Goal: Use online tool/utility: Utilize a website feature to perform a specific function

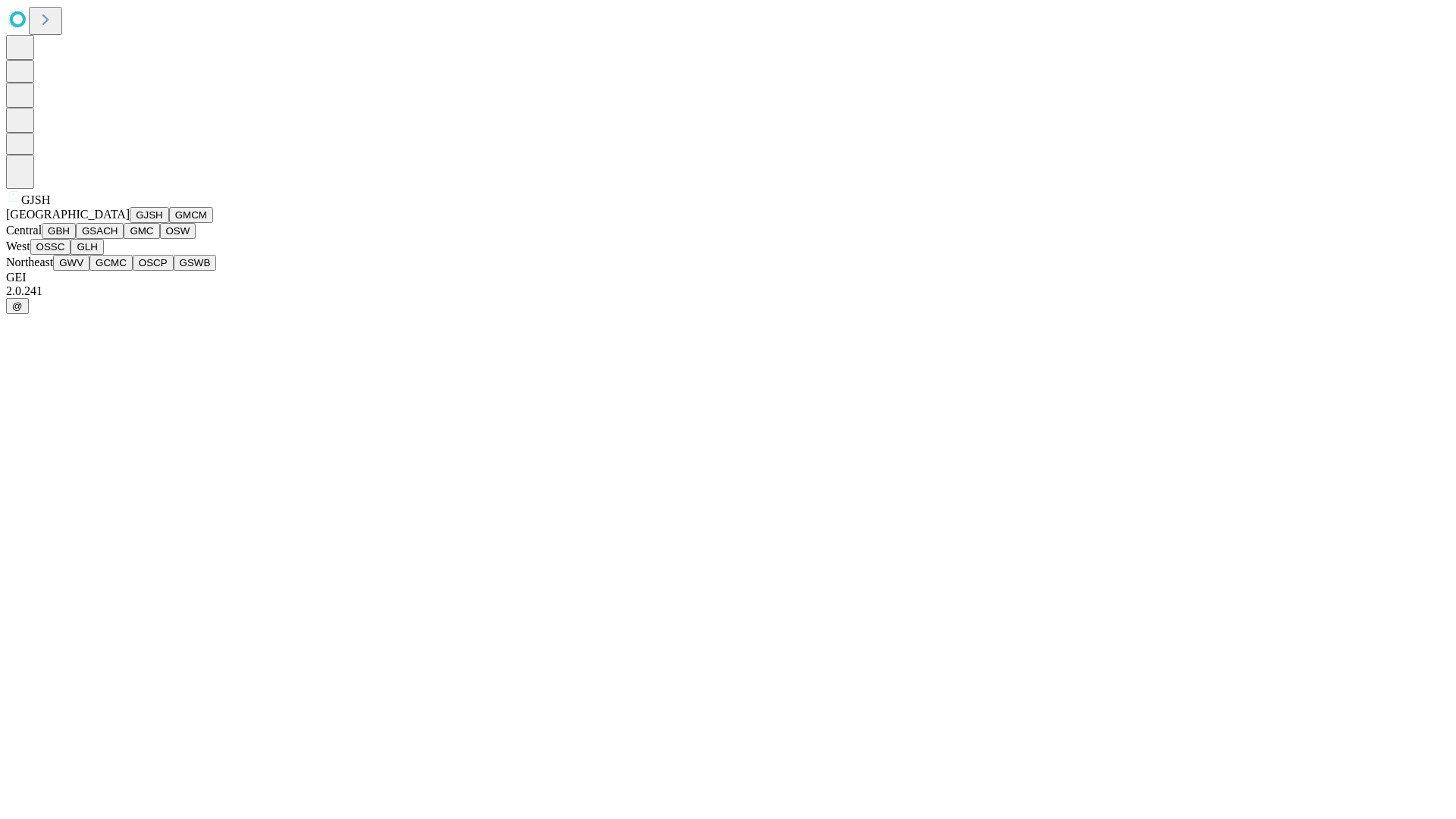
click at [129, 223] on button "GJSH" at bounding box center [149, 214] width 39 height 16
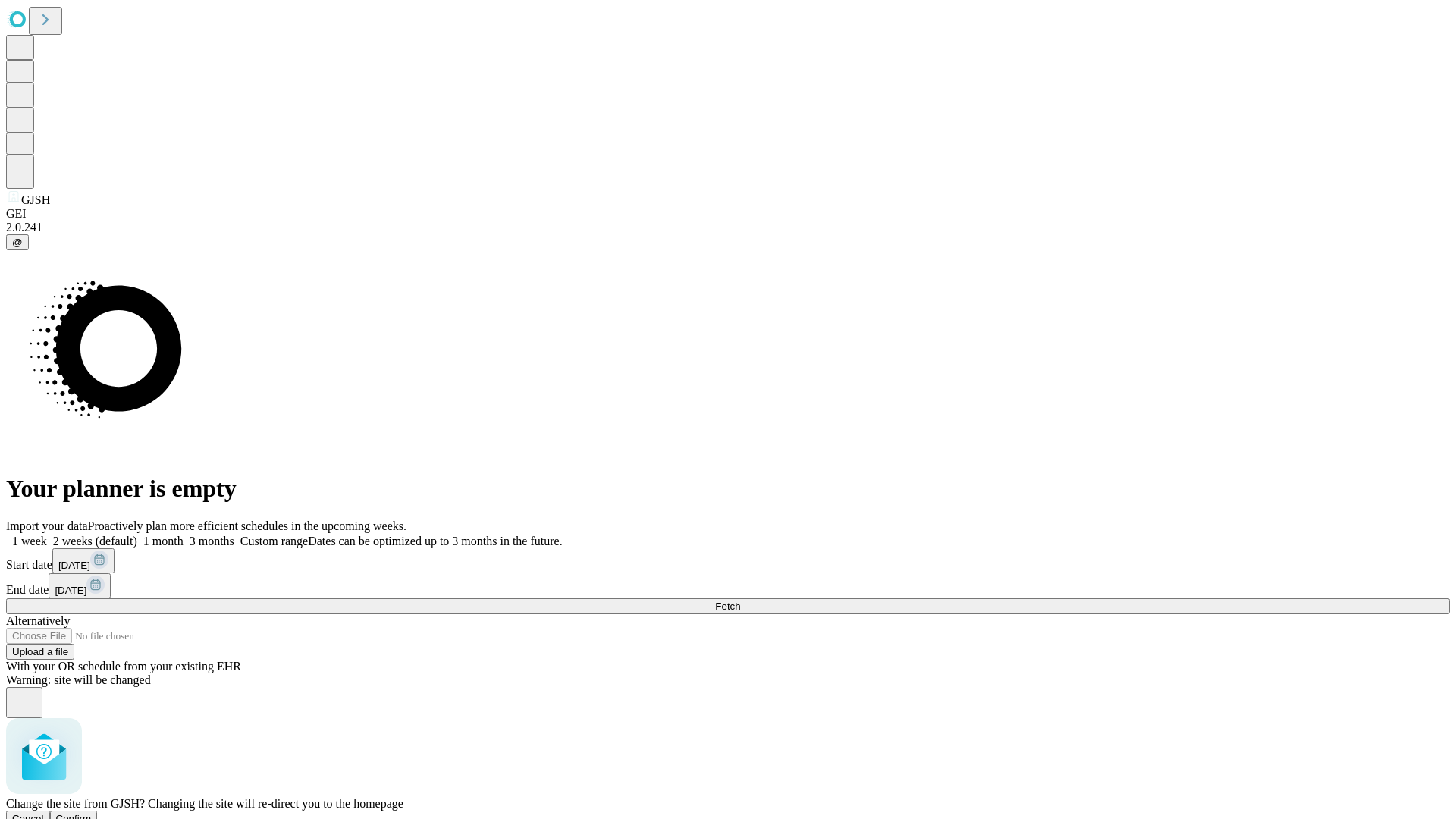
click at [92, 813] on span "Confirm" at bounding box center [74, 818] width 36 height 11
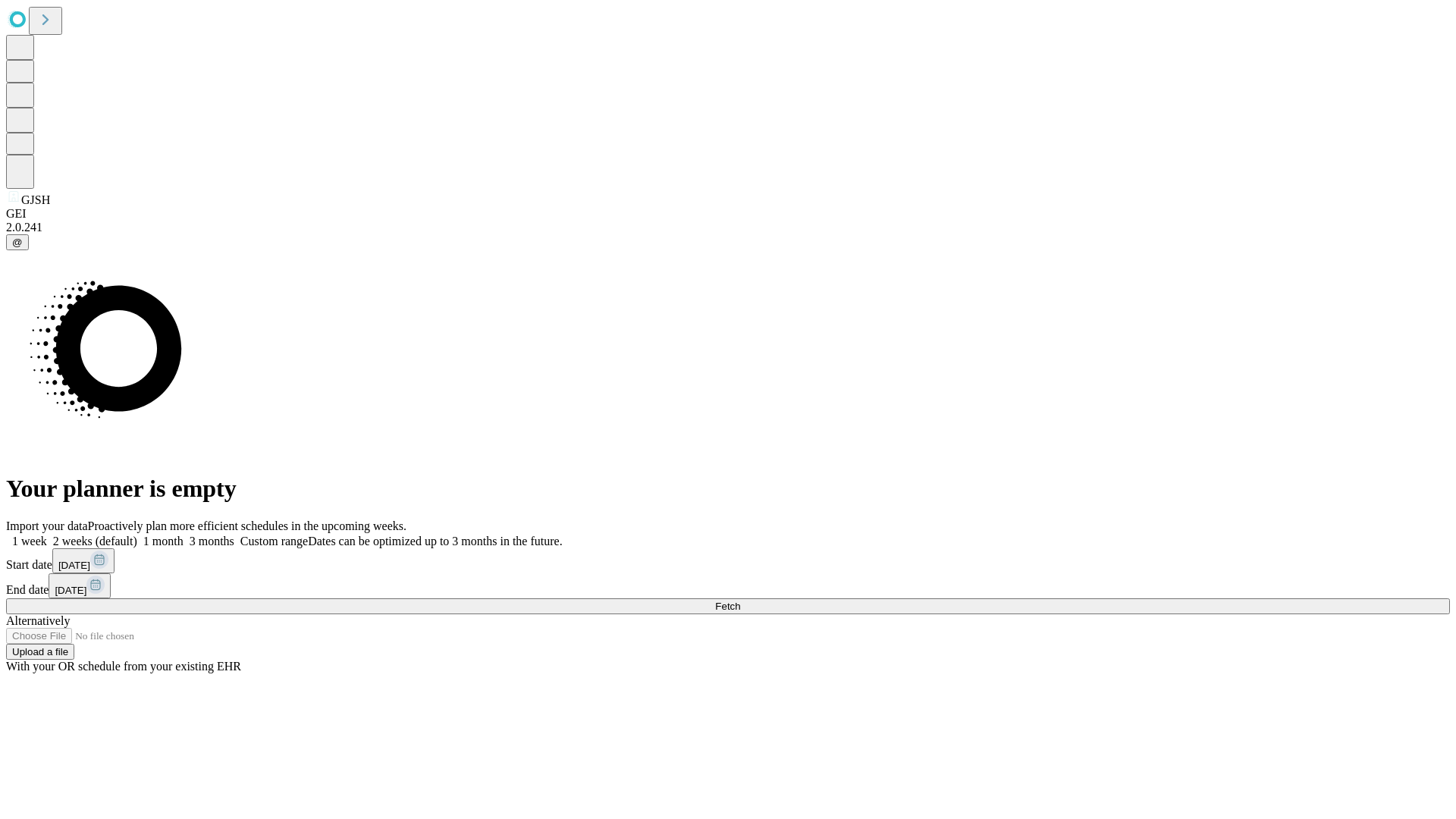
click at [47, 535] on label "1 week" at bounding box center [26, 541] width 41 height 13
click at [740, 600] on span "Fetch" at bounding box center [727, 606] width 25 height 11
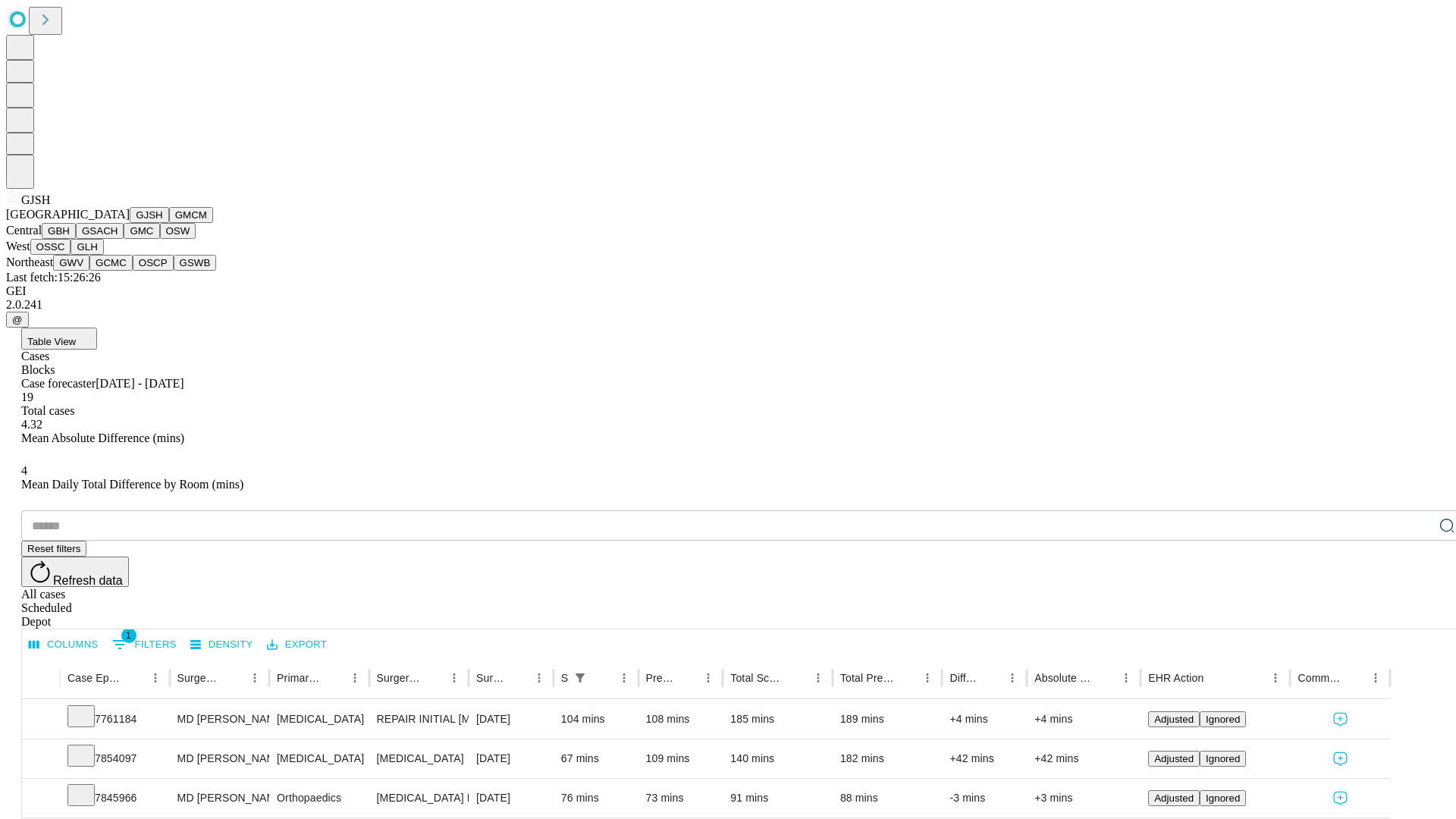
click at [169, 223] on button "GMCM" at bounding box center [191, 214] width 44 height 16
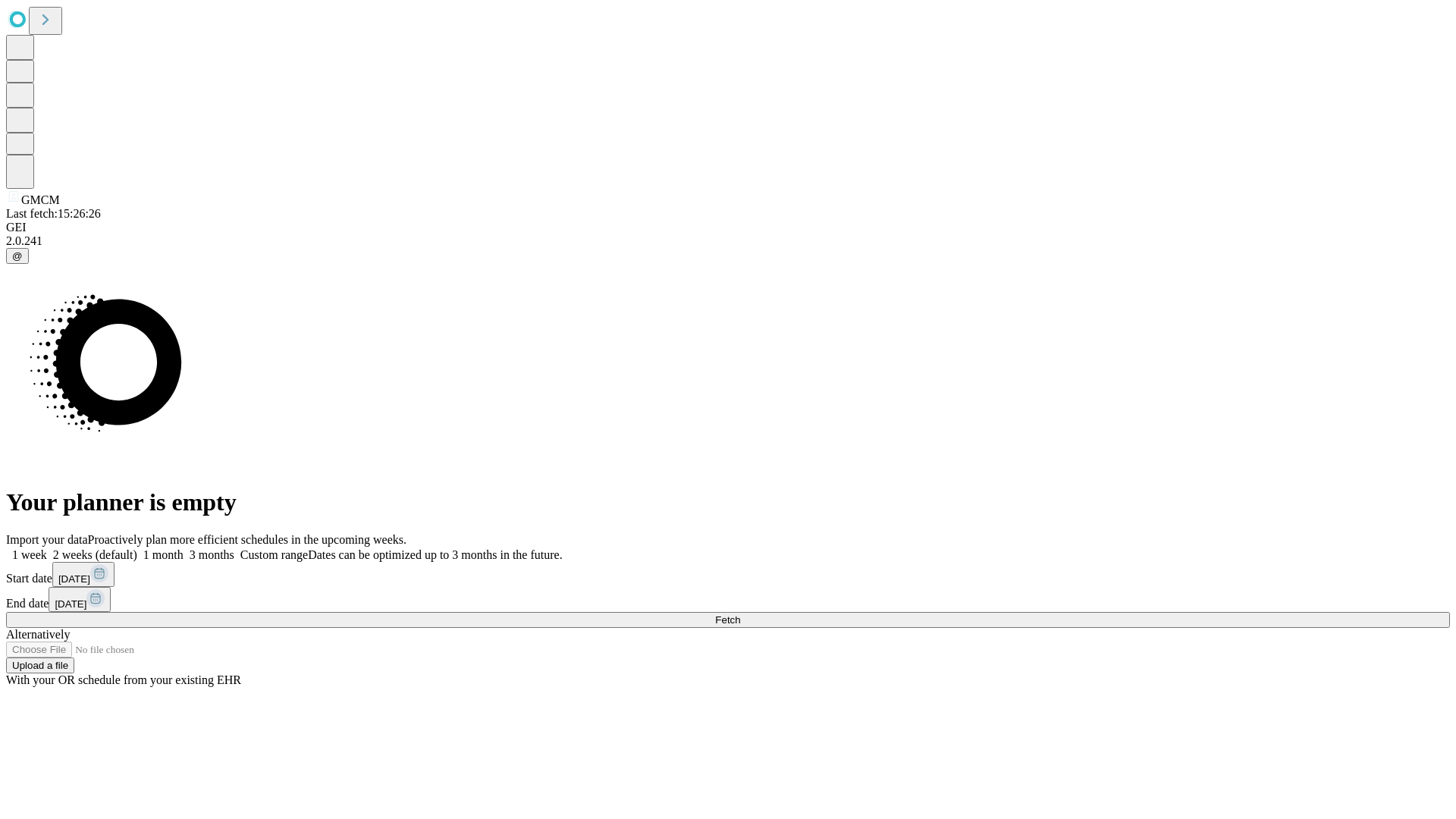
click at [47, 549] on label "1 week" at bounding box center [26, 555] width 41 height 13
click at [740, 614] on span "Fetch" at bounding box center [727, 619] width 25 height 11
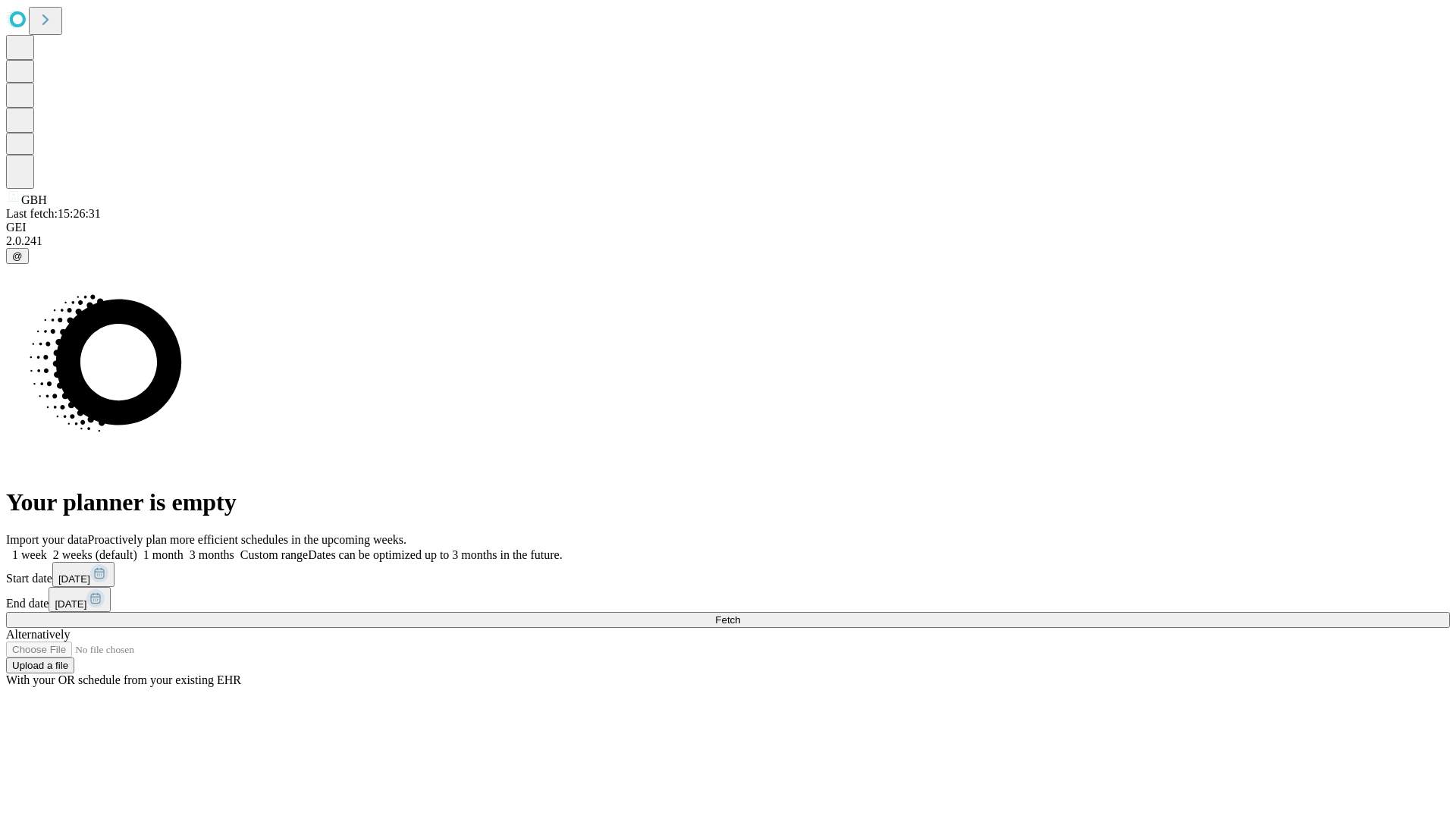
click at [47, 549] on label "1 week" at bounding box center [26, 555] width 41 height 13
click at [740, 614] on span "Fetch" at bounding box center [727, 619] width 25 height 11
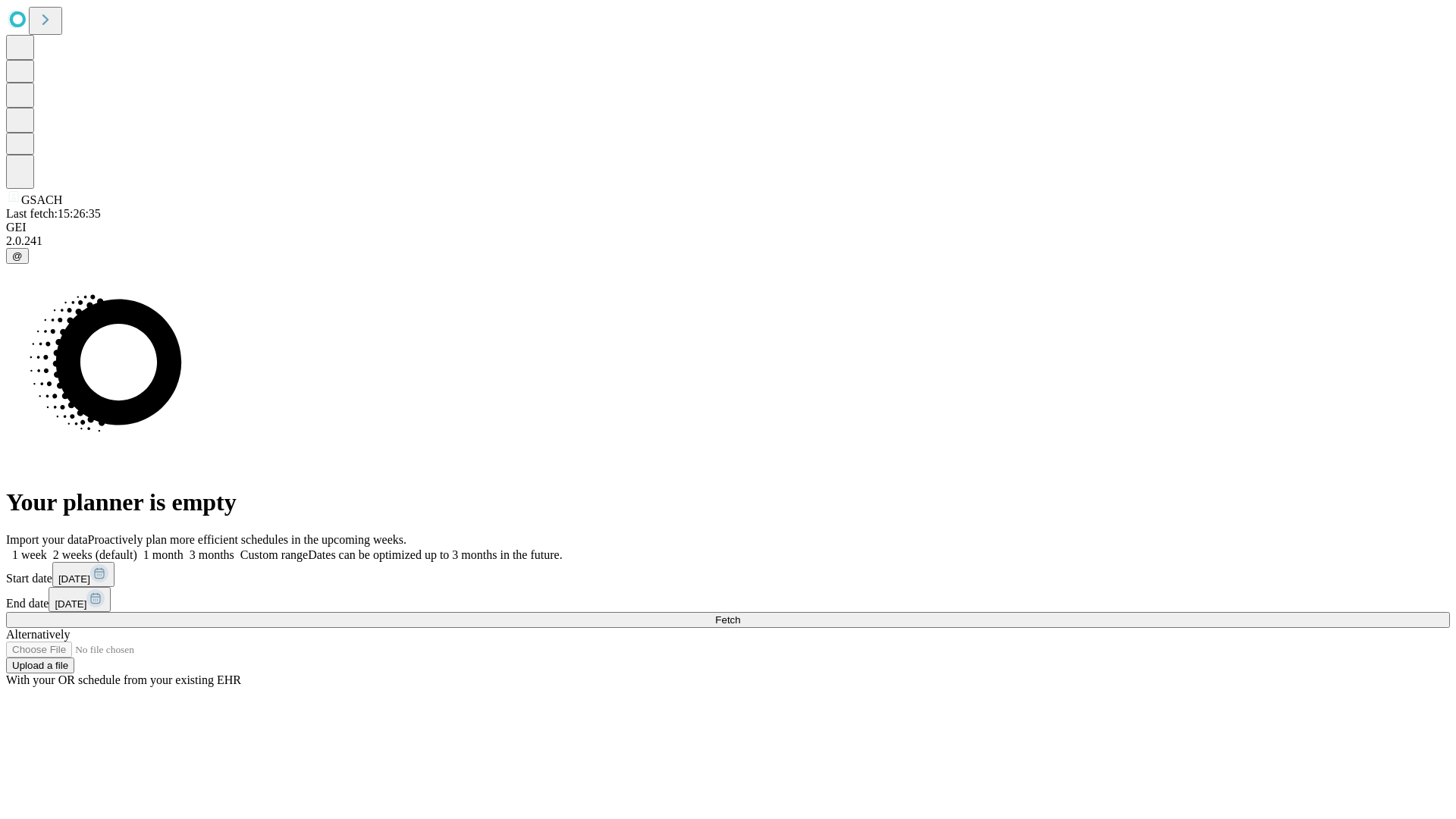
click at [47, 549] on label "1 week" at bounding box center [26, 555] width 41 height 13
click at [740, 614] on span "Fetch" at bounding box center [727, 619] width 25 height 11
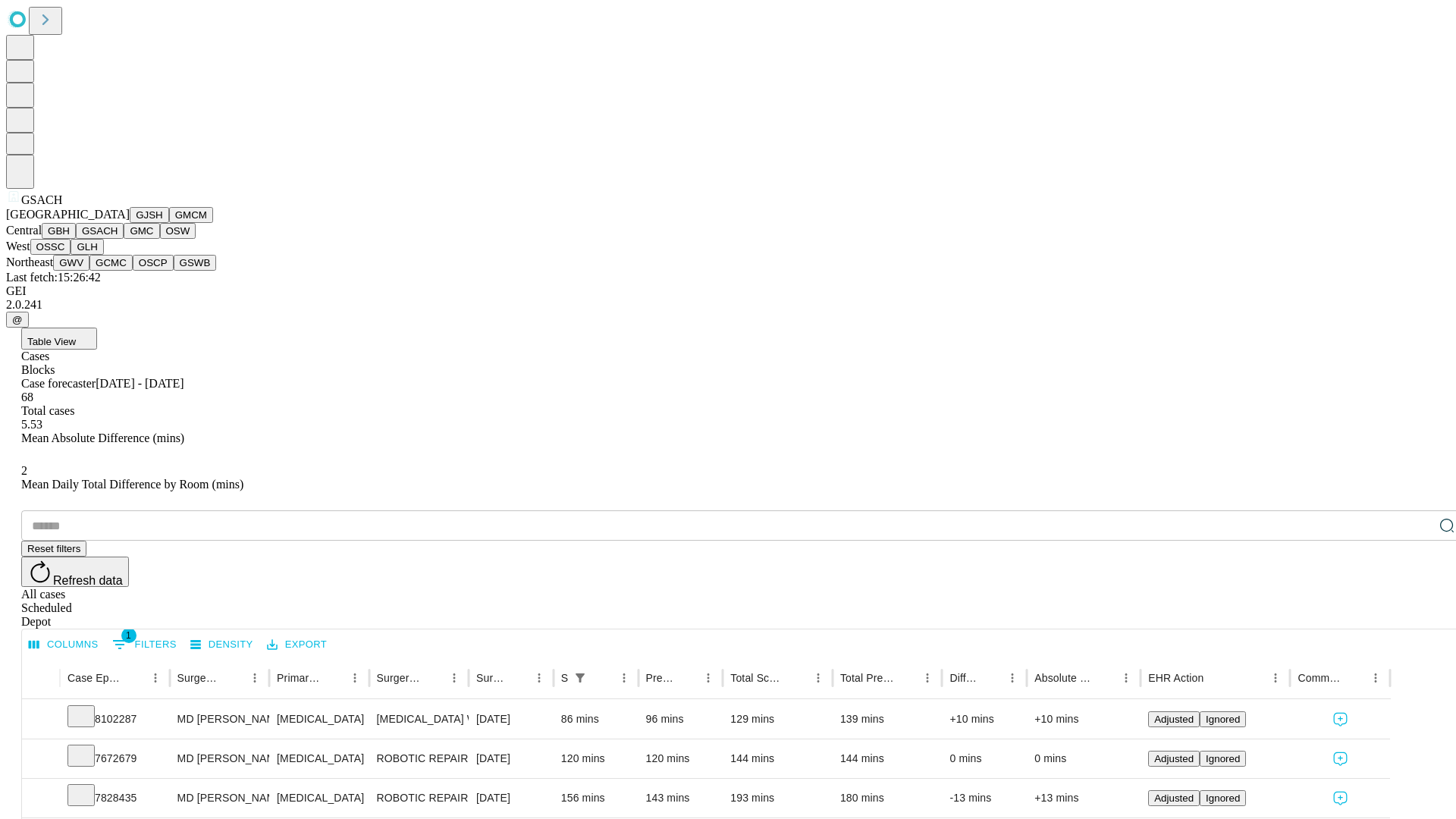
click at [123, 239] on button "GMC" at bounding box center [141, 230] width 36 height 16
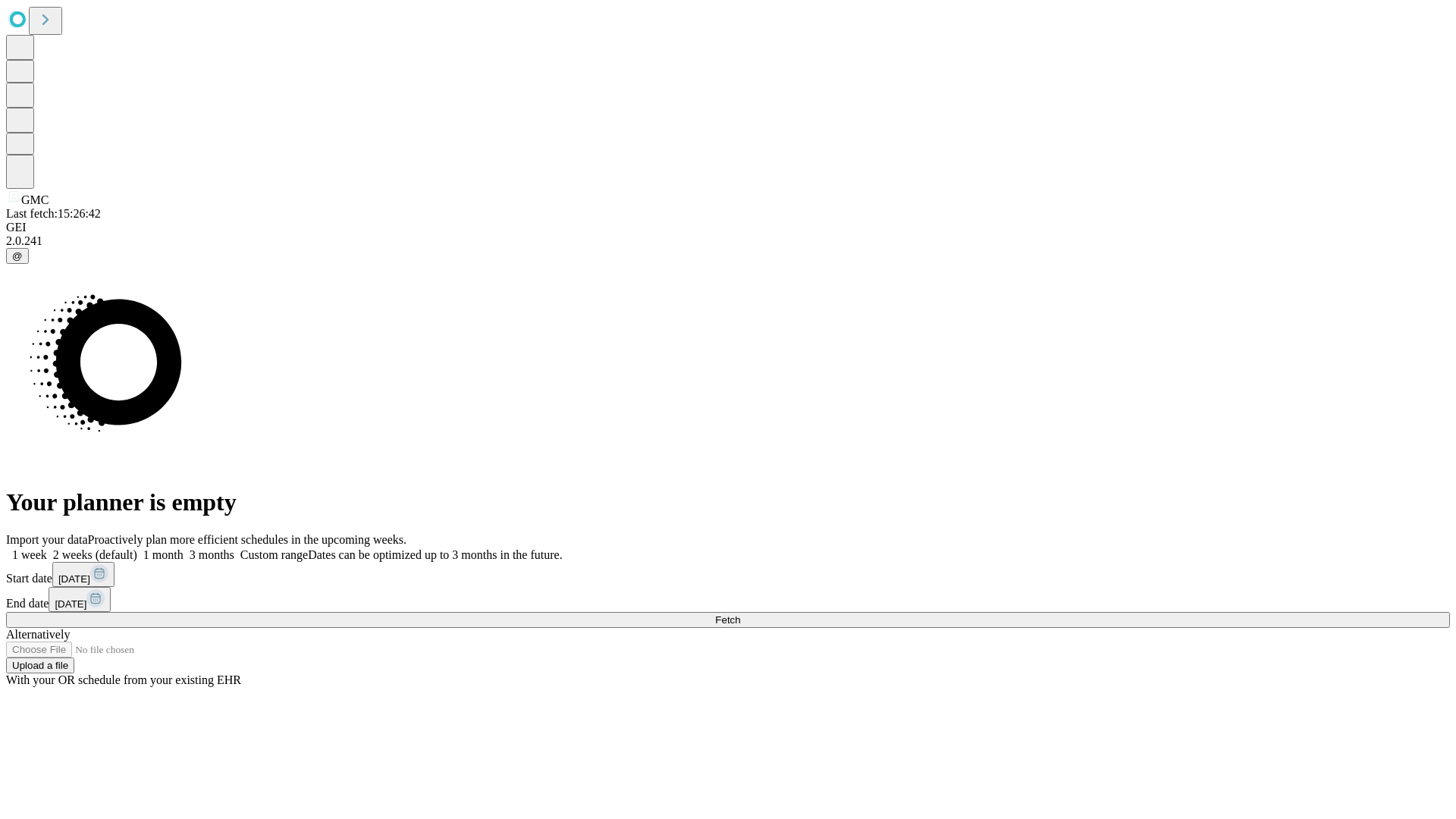
click at [47, 549] on label "1 week" at bounding box center [26, 555] width 41 height 13
click at [740, 614] on span "Fetch" at bounding box center [727, 619] width 25 height 11
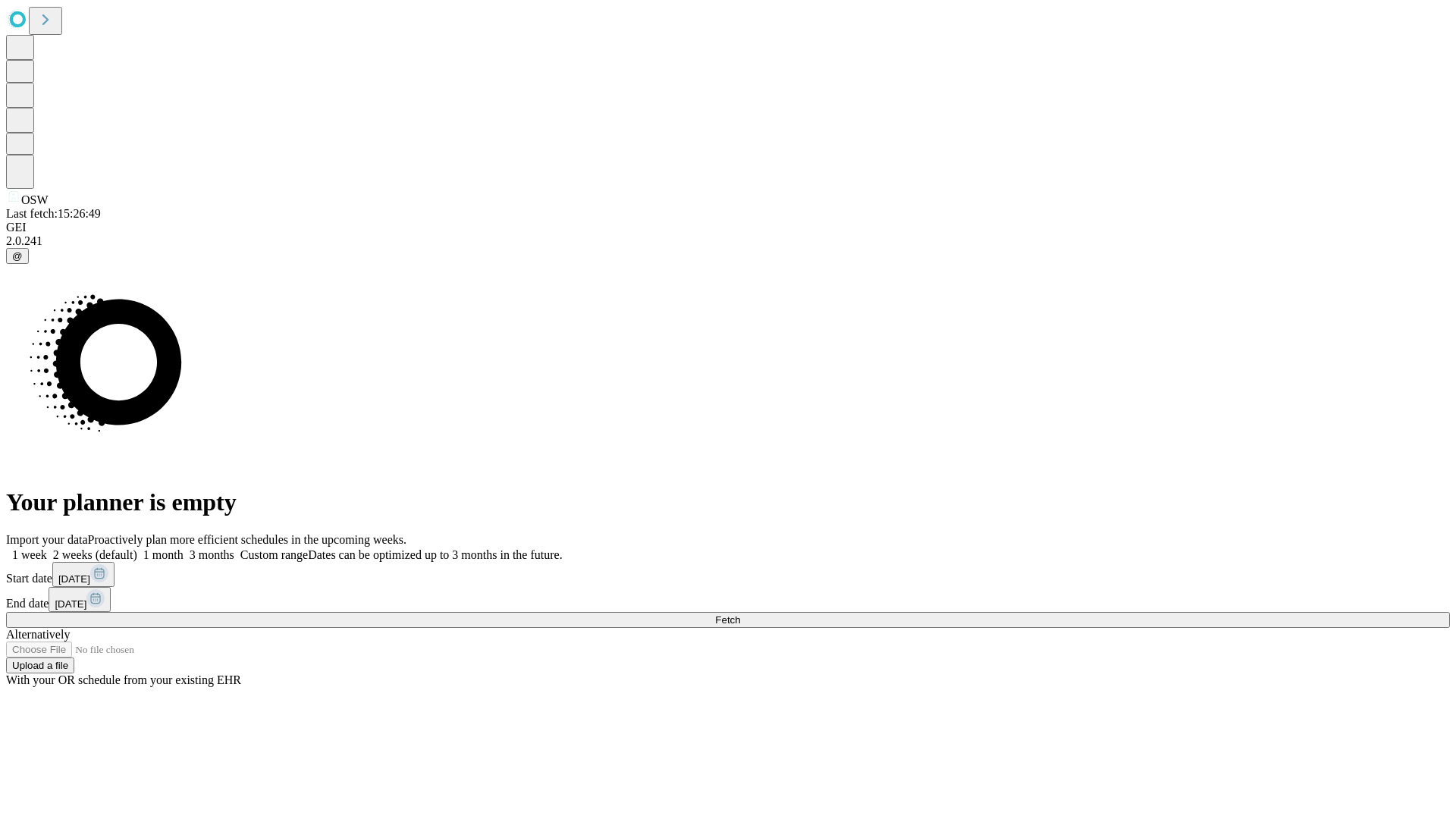
click at [47, 549] on label "1 week" at bounding box center [26, 555] width 41 height 13
click at [740, 614] on span "Fetch" at bounding box center [727, 619] width 25 height 11
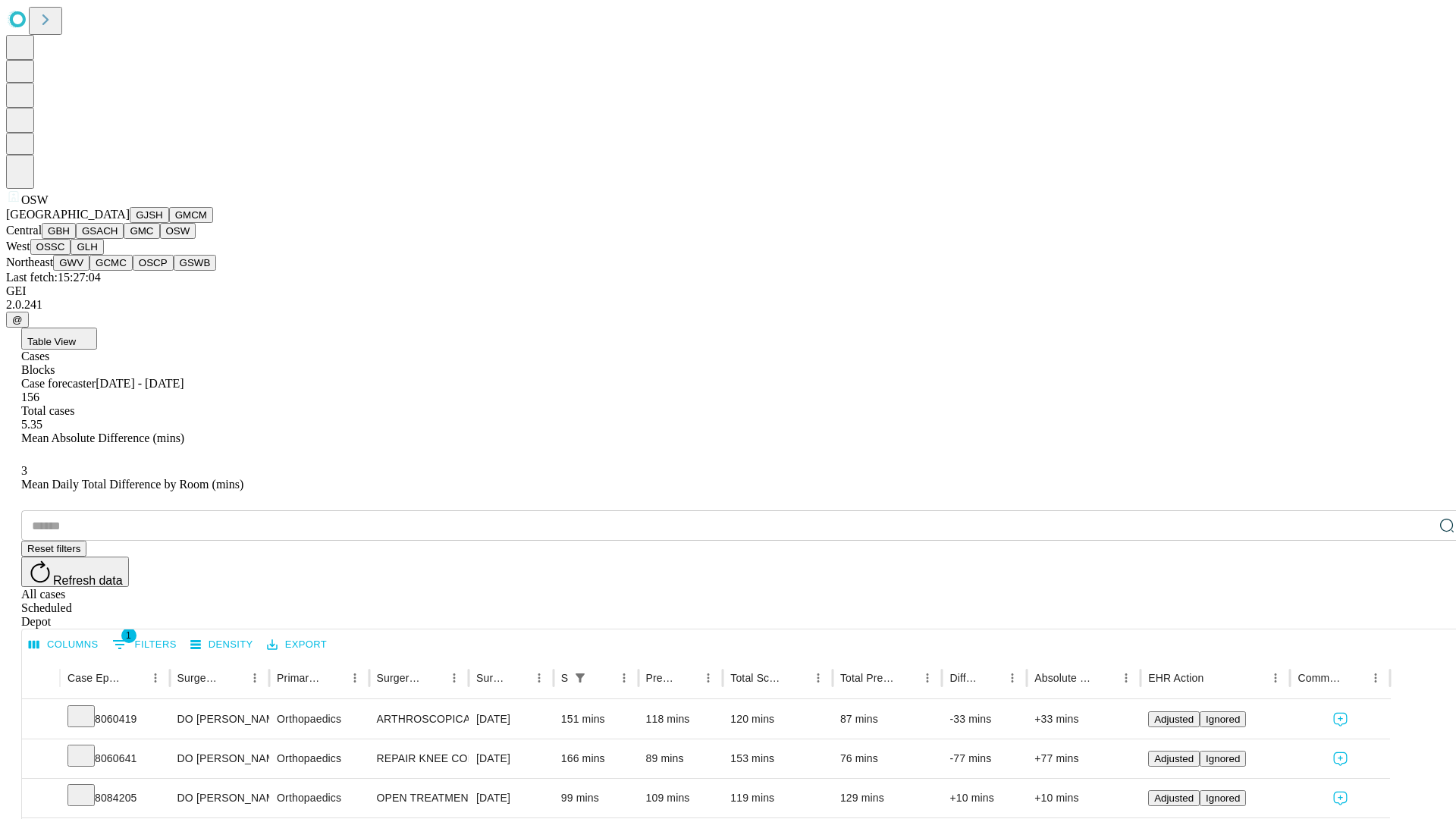
click at [71, 255] on button "OSSC" at bounding box center [51, 247] width 41 height 16
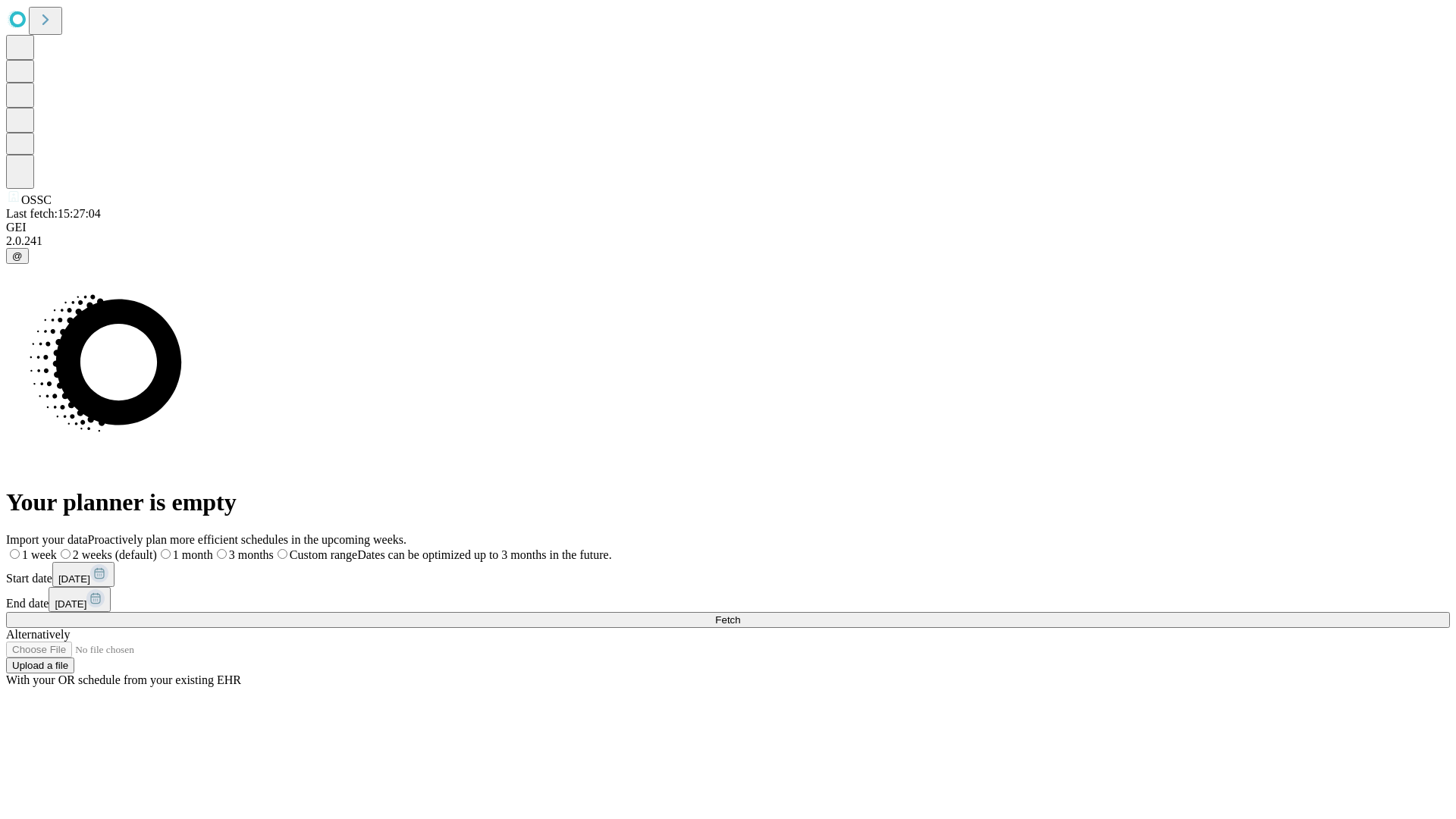
click at [57, 549] on label "1 week" at bounding box center [31, 555] width 51 height 13
click at [740, 614] on span "Fetch" at bounding box center [727, 619] width 25 height 11
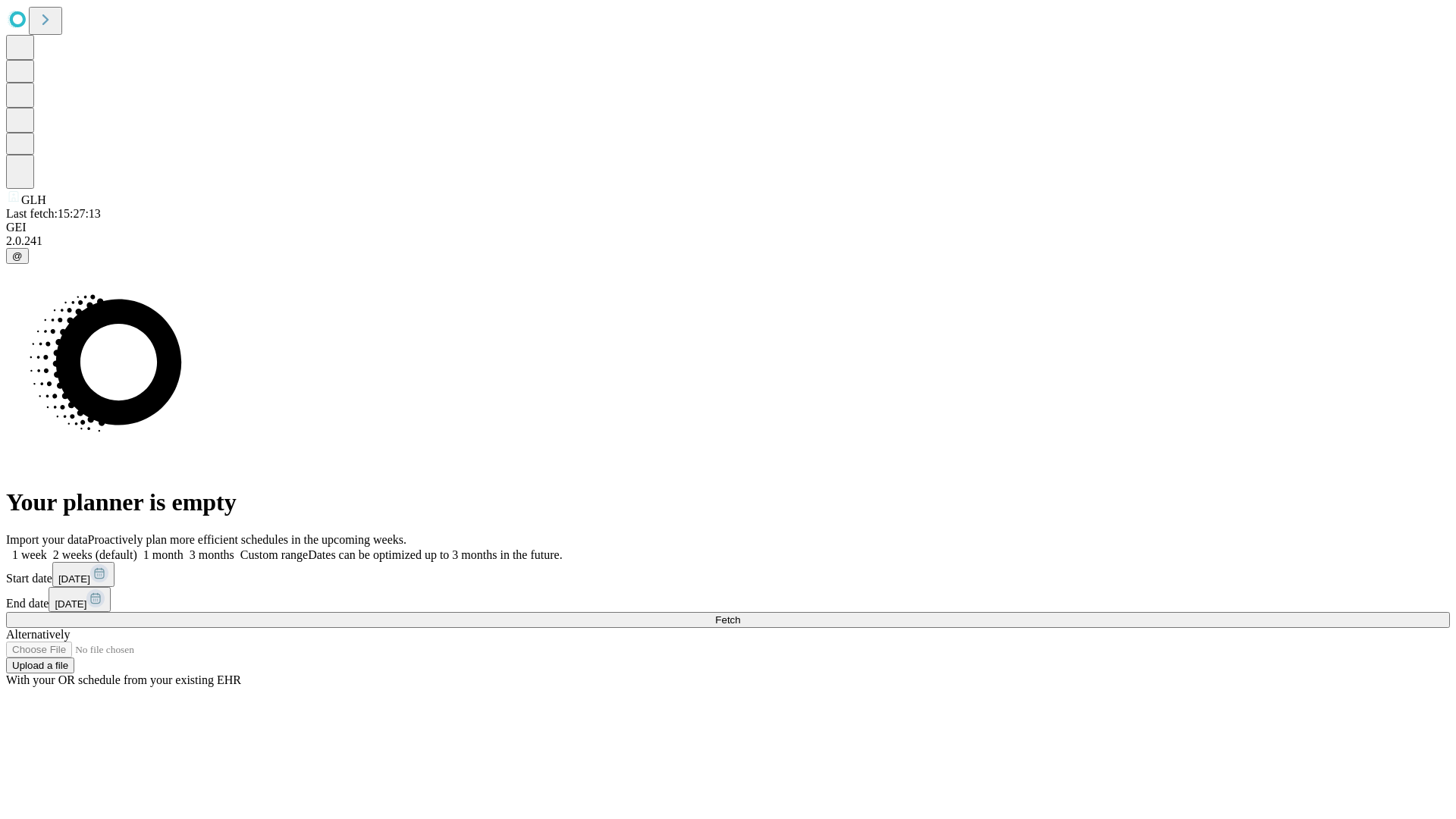
click at [47, 549] on label "1 week" at bounding box center [26, 555] width 41 height 13
click at [740, 614] on span "Fetch" at bounding box center [727, 619] width 25 height 11
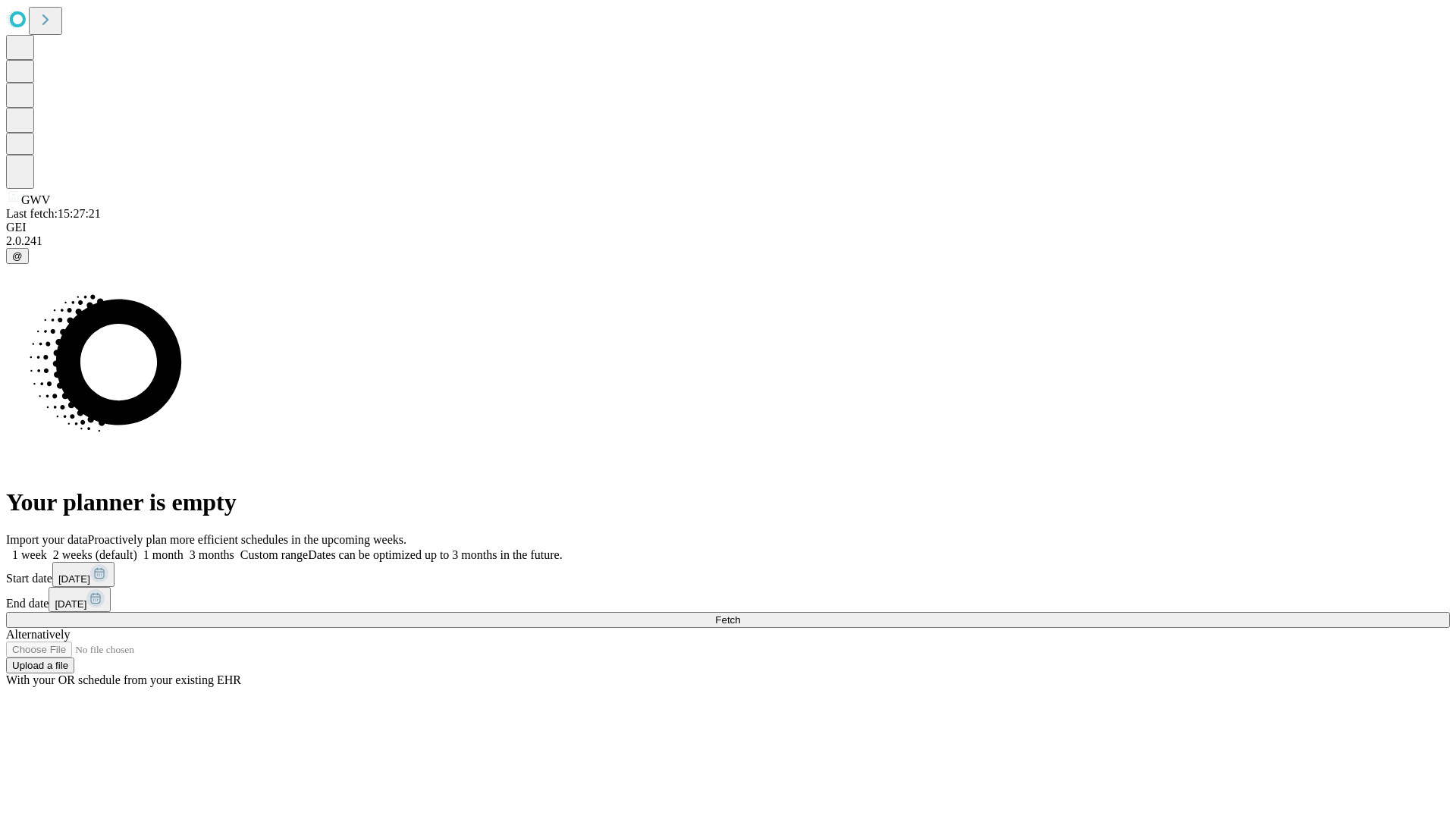
click at [740, 614] on span "Fetch" at bounding box center [727, 619] width 25 height 11
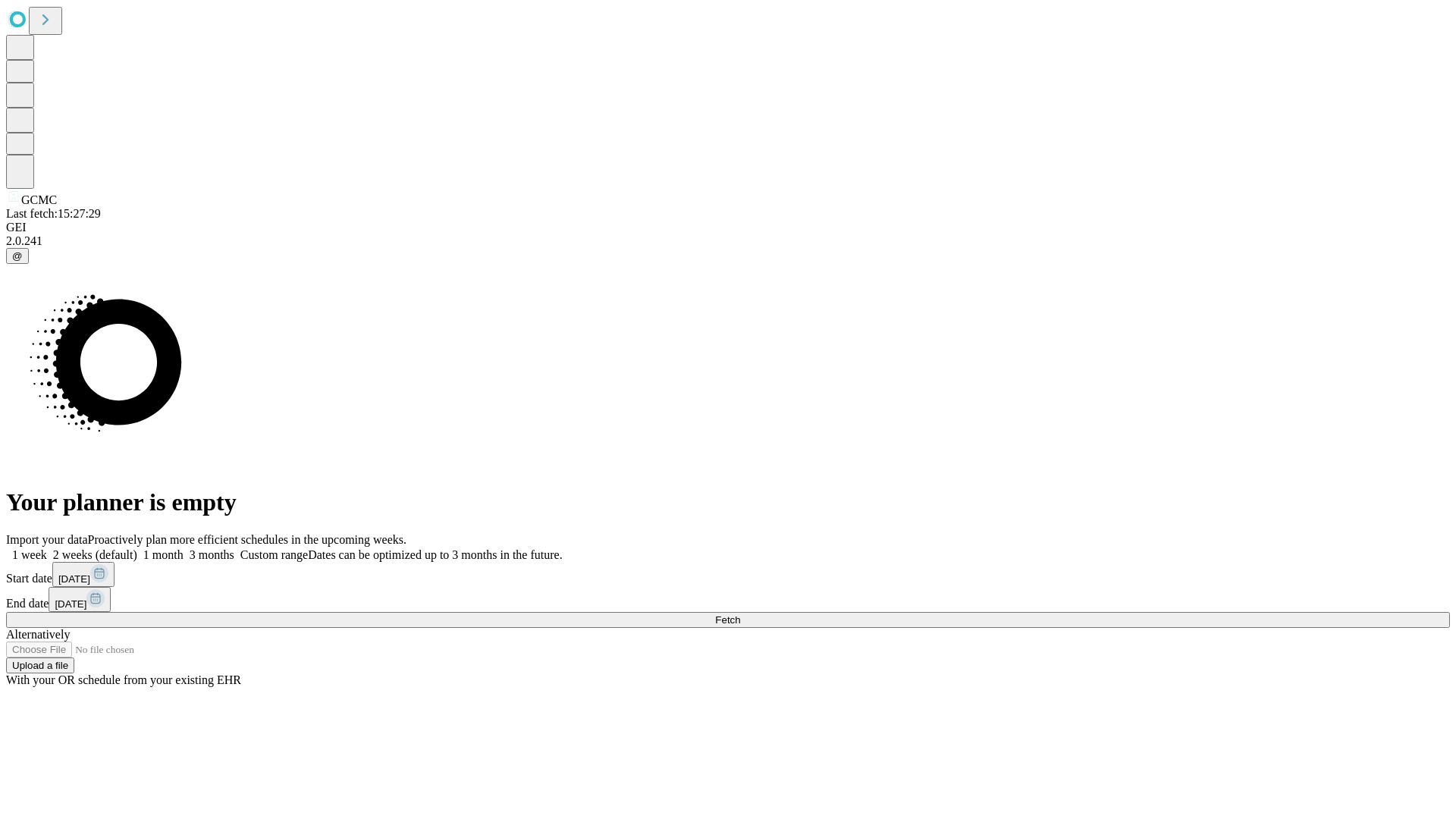
click at [47, 549] on label "1 week" at bounding box center [26, 555] width 41 height 13
click at [740, 614] on span "Fetch" at bounding box center [727, 619] width 25 height 11
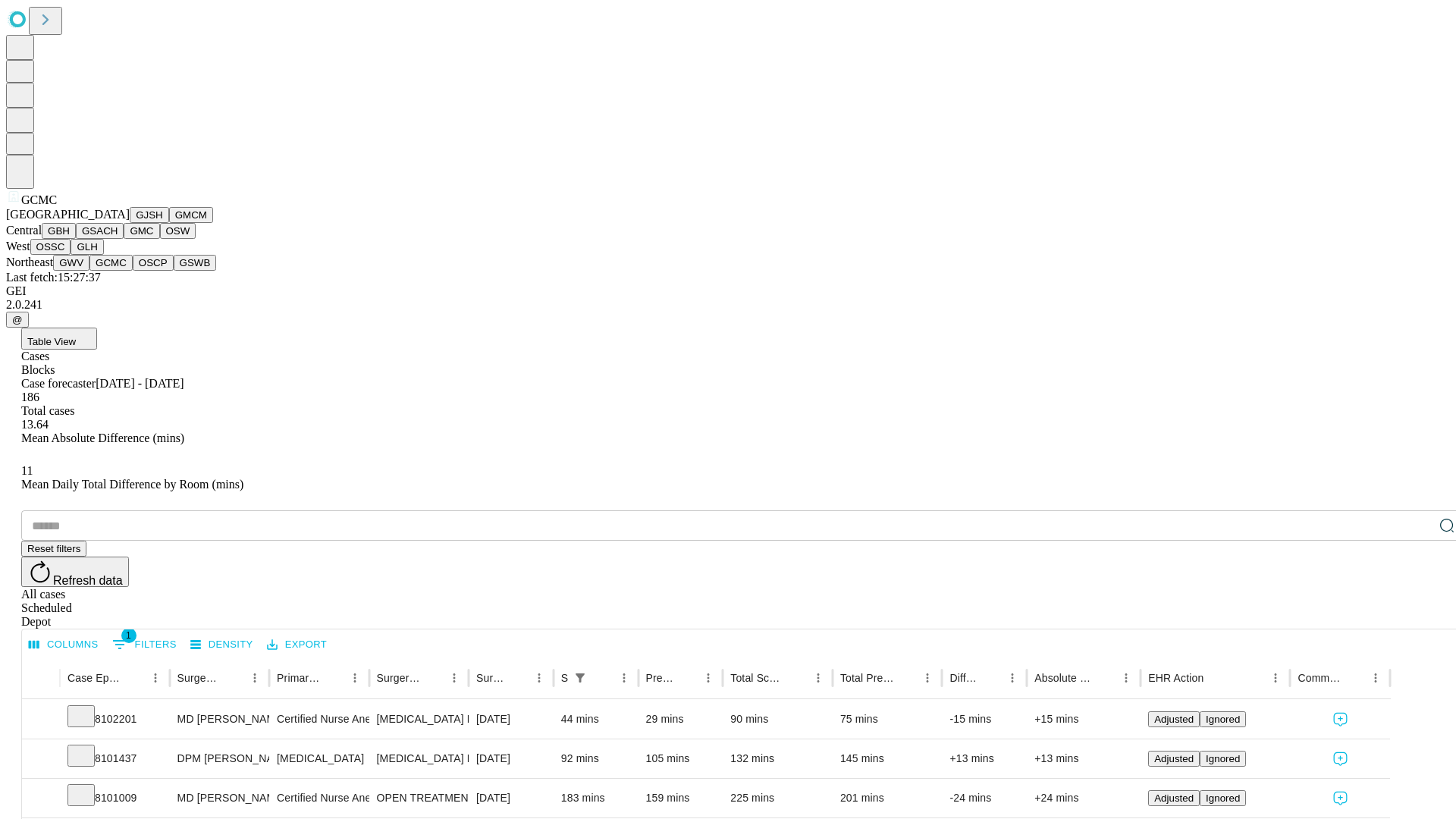
click at [133, 270] on button "OSCP" at bounding box center [153, 263] width 41 height 16
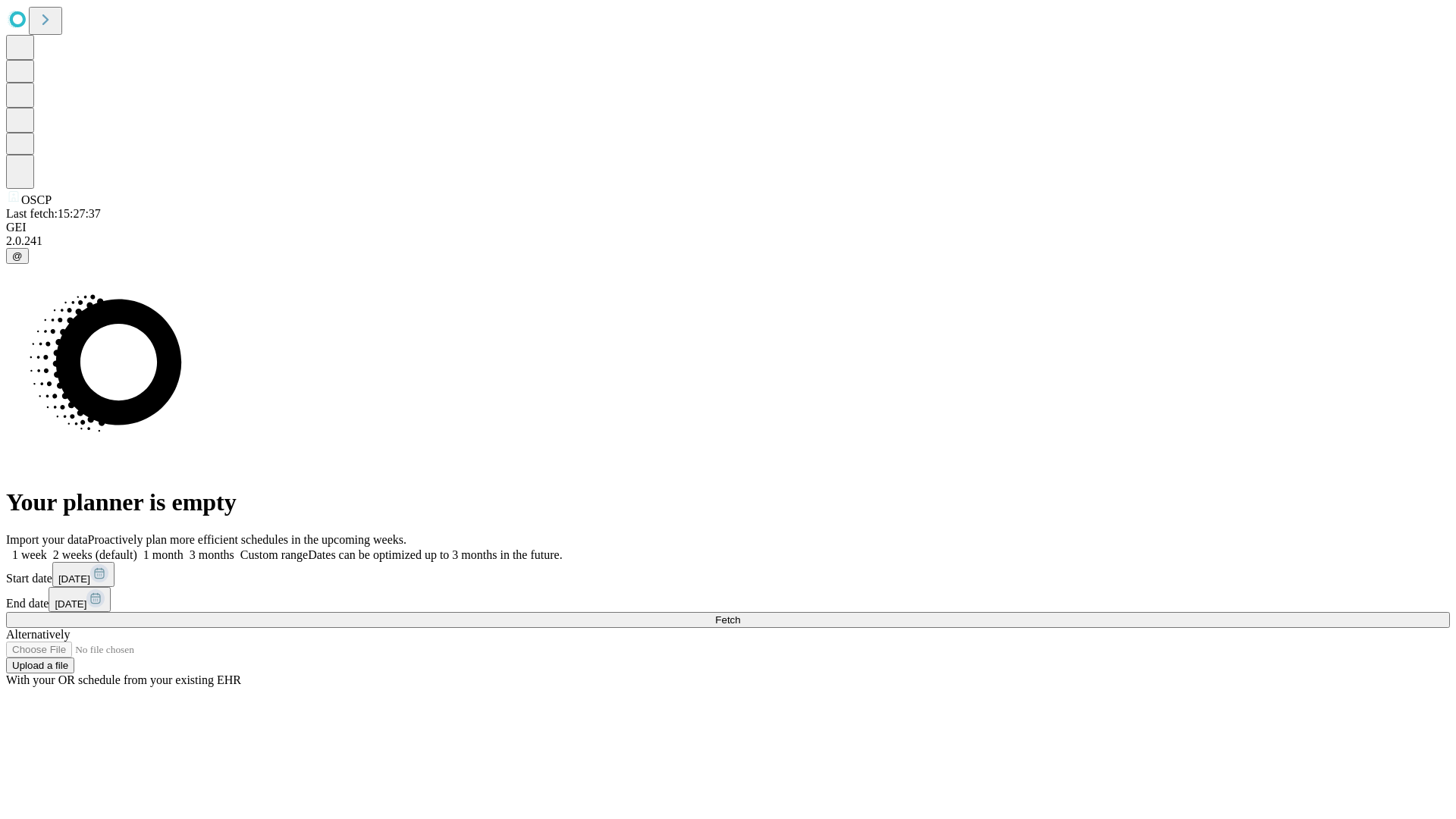
click at [47, 549] on label "1 week" at bounding box center [26, 555] width 41 height 13
click at [740, 614] on span "Fetch" at bounding box center [727, 619] width 25 height 11
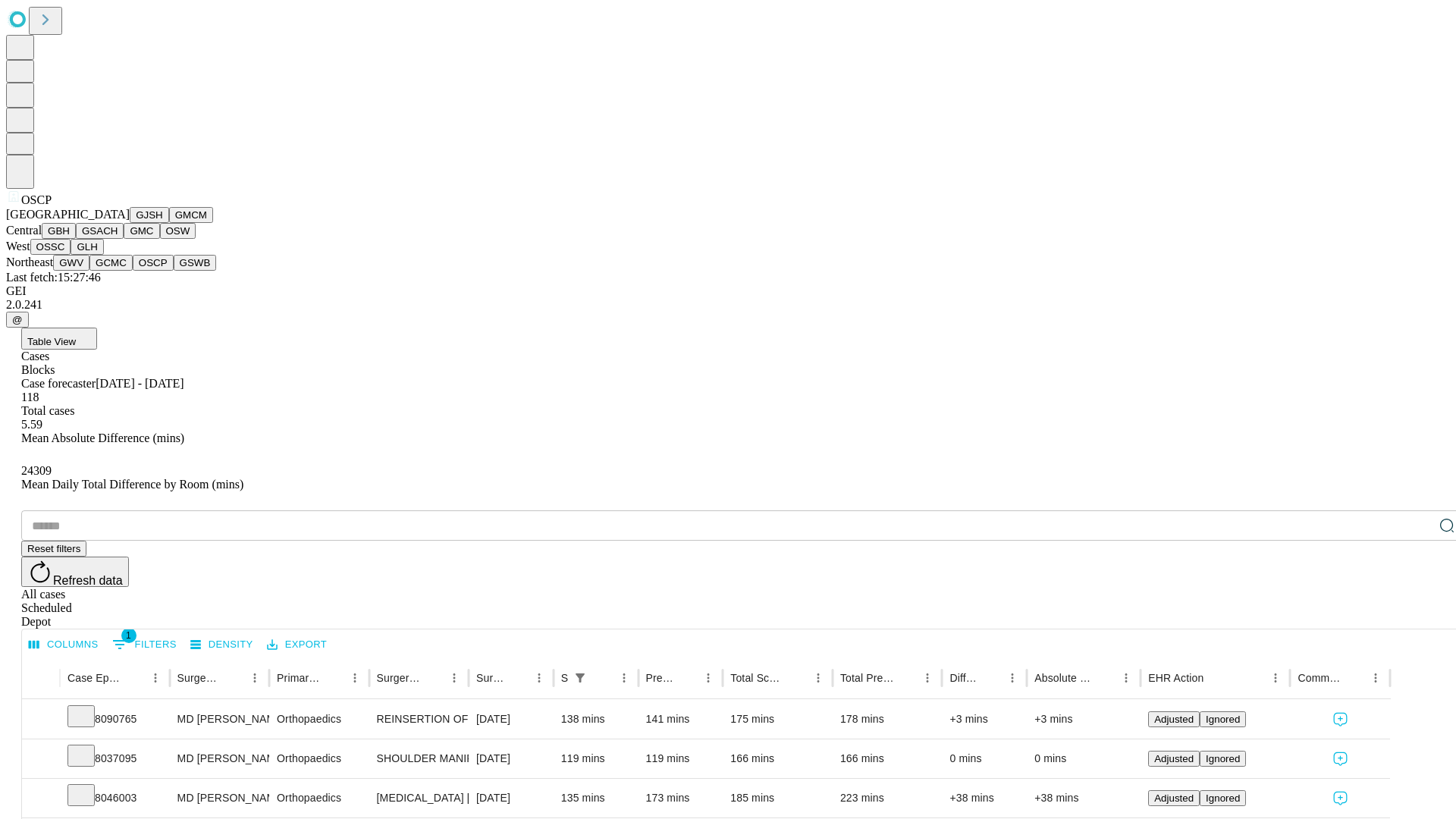
click at [173, 270] on button "GSWB" at bounding box center [195, 263] width 43 height 16
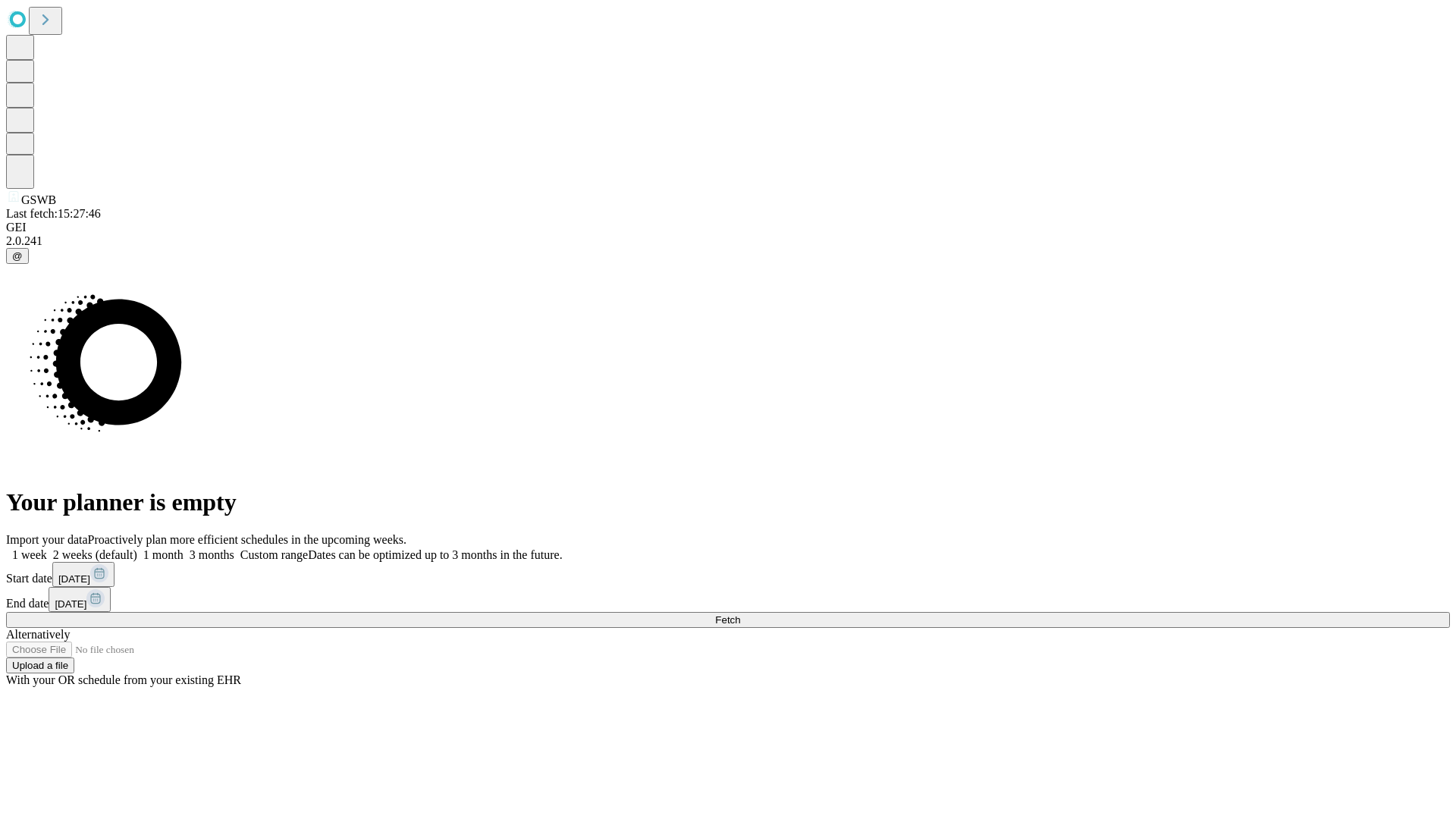
click at [47, 549] on label "1 week" at bounding box center [26, 555] width 41 height 13
click at [740, 614] on span "Fetch" at bounding box center [727, 619] width 25 height 11
